Goal: Information Seeking & Learning: Learn about a topic

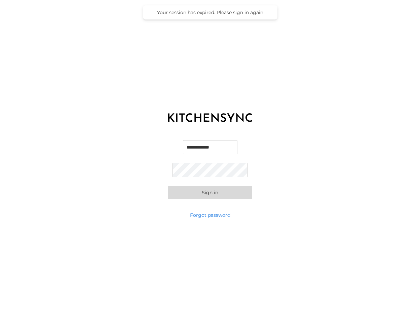
click at [203, 196] on button "Sign in" at bounding box center [210, 192] width 84 height 13
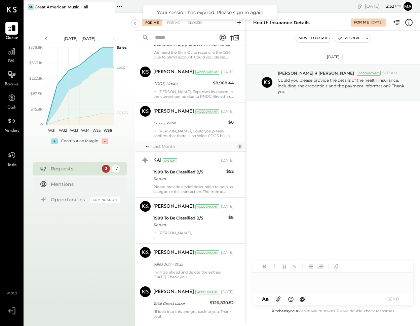
scroll to position [520, 0]
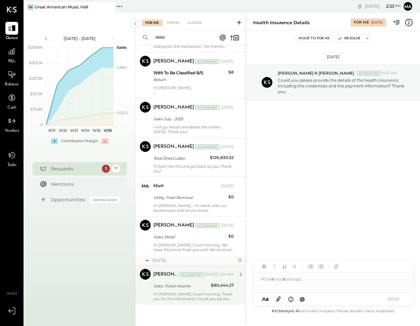
click at [179, 295] on div "Hi [PERSON_NAME], Good morning, Thank you for the information. Could you please…" at bounding box center [193, 296] width 80 height 9
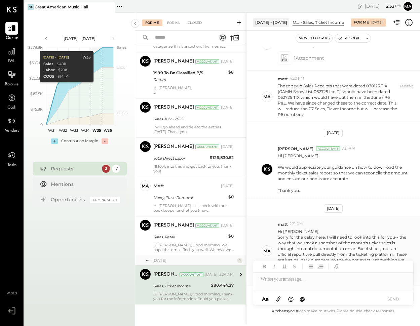
scroll to position [155, 0]
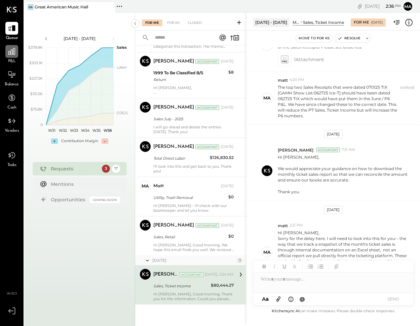
click at [15, 54] on icon at bounding box center [11, 51] width 9 height 9
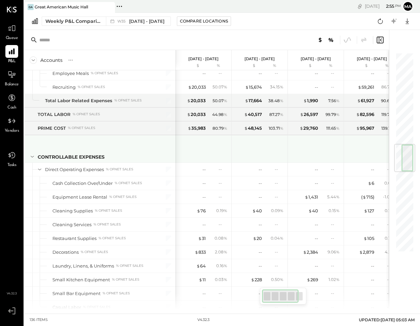
scroll to position [796, 0]
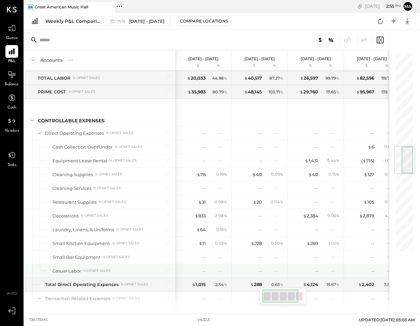
click at [64, 272] on div "Casual Labor" at bounding box center [66, 271] width 29 height 6
